Goal: Task Accomplishment & Management: Complete application form

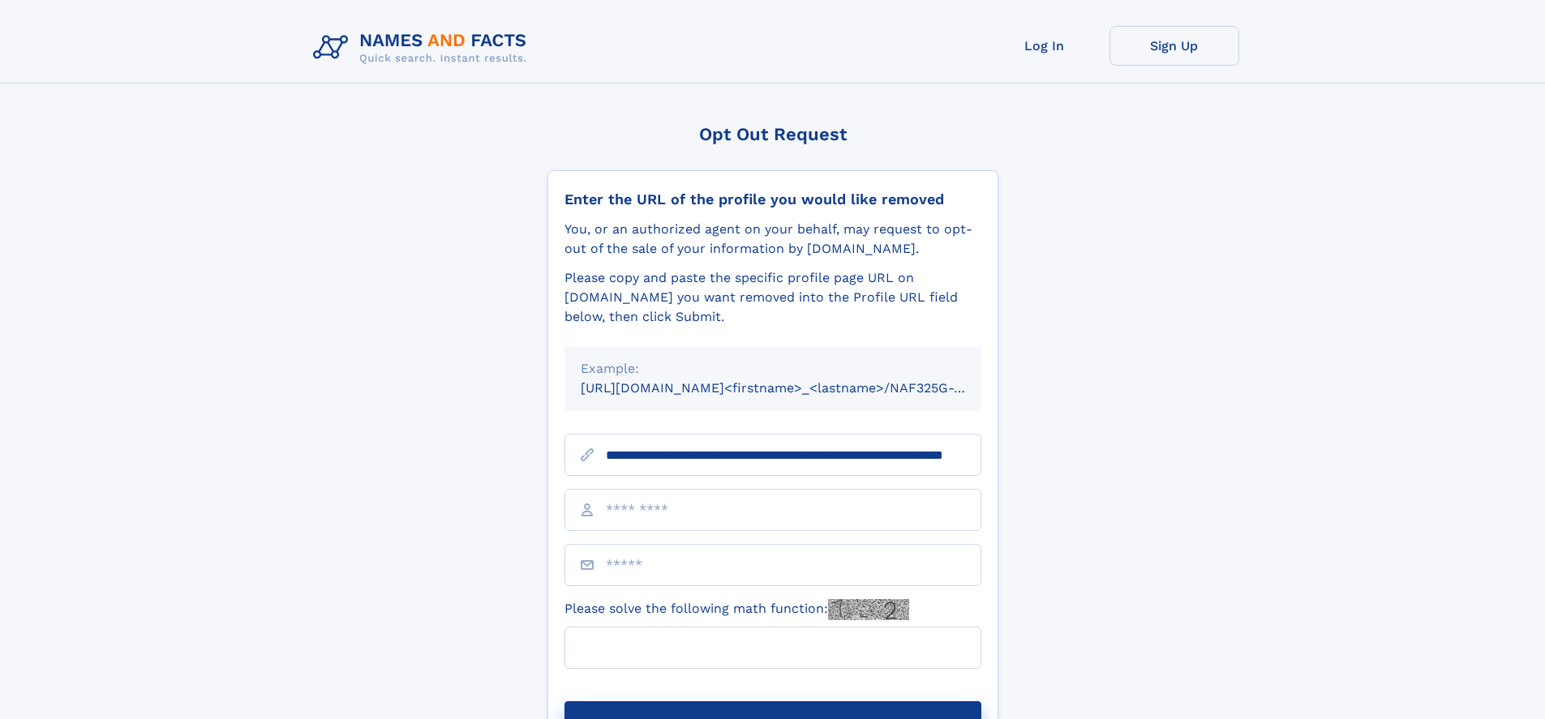
scroll to position [0, 137]
type input "**********"
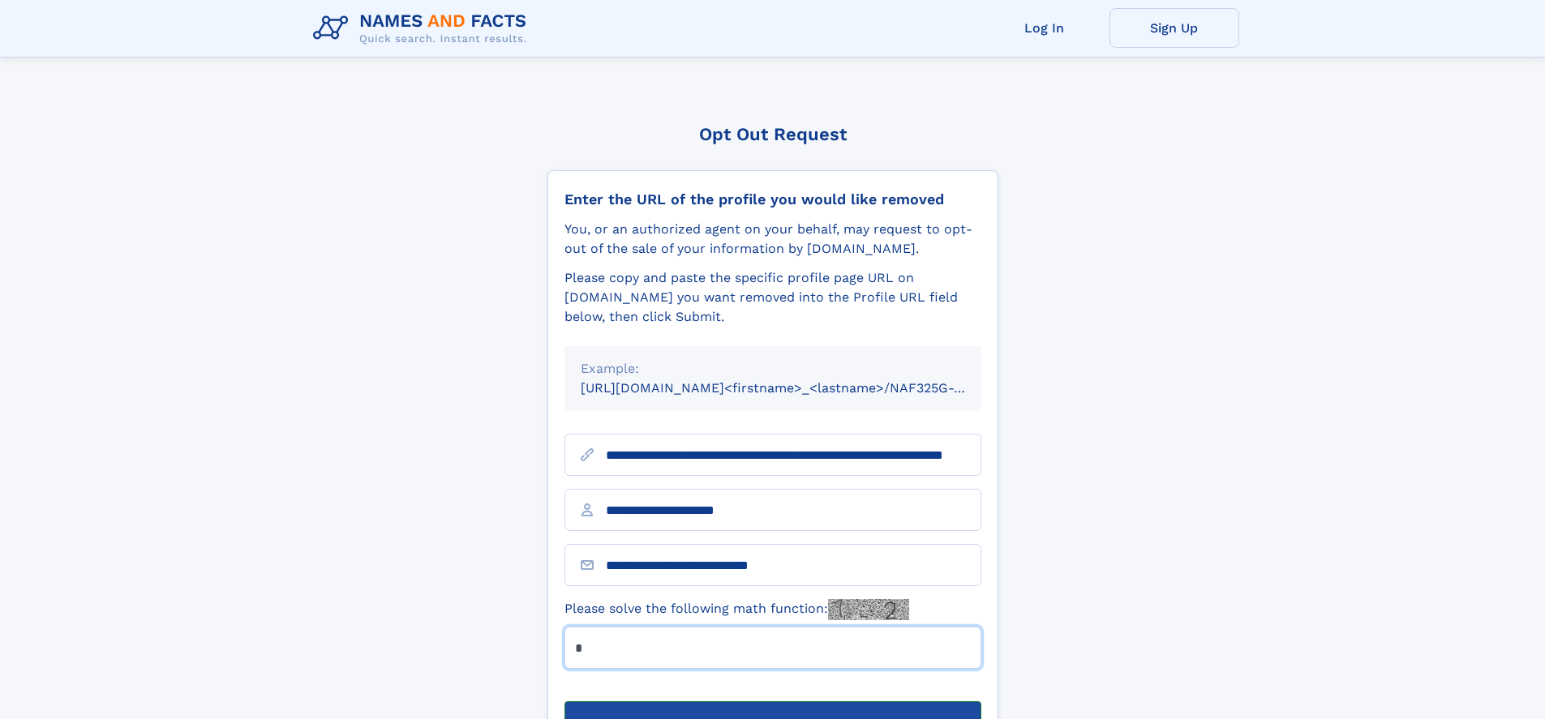
type input "*"
click at [772, 702] on button "Submit Opt Out Request" at bounding box center [773, 728] width 417 height 52
